Goal: Find specific page/section: Find specific page/section

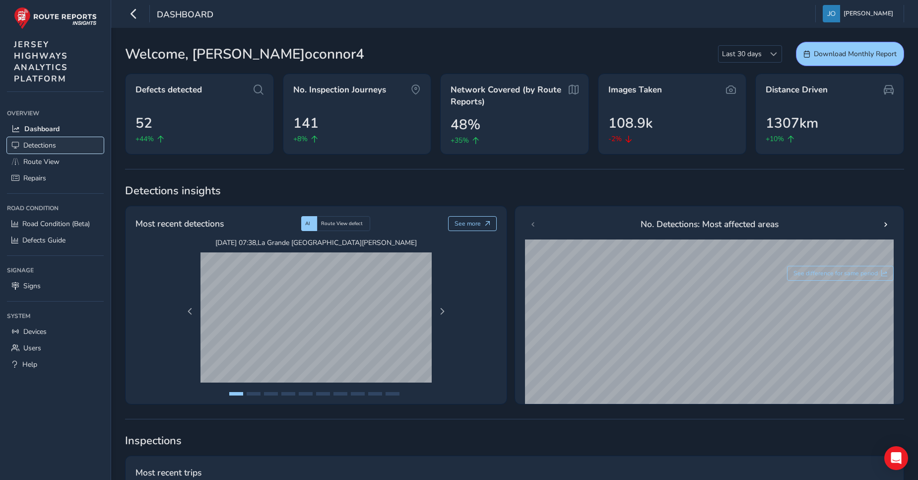
click at [43, 147] on span "Detections" at bounding box center [39, 144] width 33 height 9
